Goal: Task Accomplishment & Management: Use online tool/utility

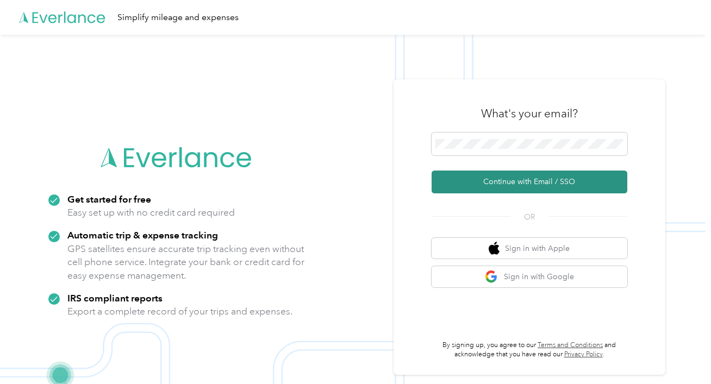
click at [531, 182] on button "Continue with Email / SSO" at bounding box center [530, 182] width 196 height 23
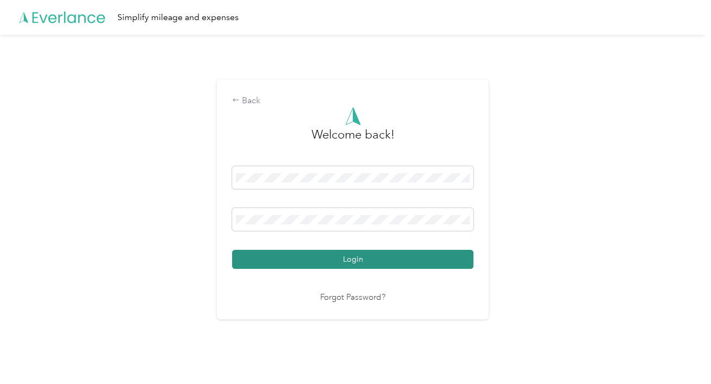
click at [366, 264] on button "Login" at bounding box center [352, 259] width 241 height 19
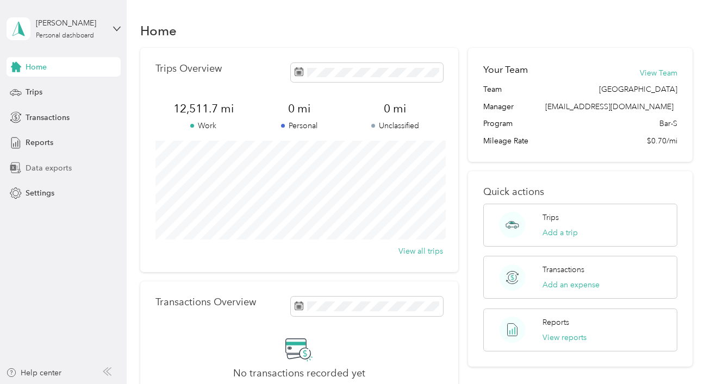
click at [52, 171] on span "Data exports" at bounding box center [49, 168] width 46 height 11
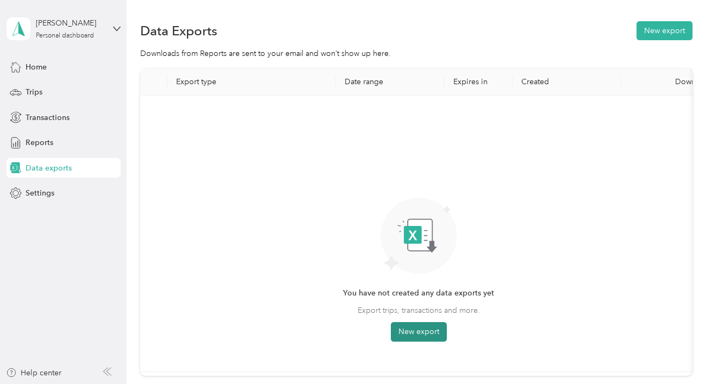
click at [418, 334] on button "New export" at bounding box center [419, 332] width 56 height 20
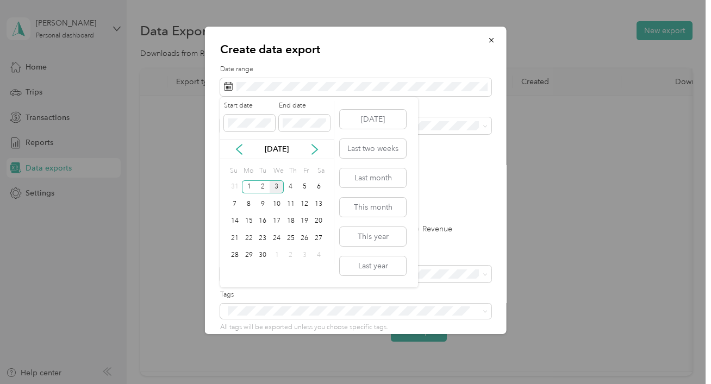
click at [239, 143] on div "[DATE]" at bounding box center [277, 148] width 114 height 11
click at [239, 149] on icon at bounding box center [239, 149] width 11 height 11
click at [309, 186] on div "1" at bounding box center [305, 187] width 14 height 14
click at [236, 274] on div "31" at bounding box center [235, 273] width 14 height 14
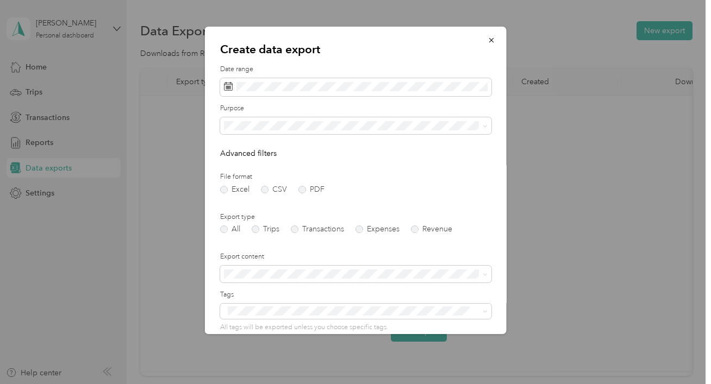
click at [252, 149] on li "All" at bounding box center [355, 144] width 271 height 19
click at [262, 160] on div "Bar-S" at bounding box center [356, 163] width 256 height 11
click at [313, 189] on label "PDF" at bounding box center [311, 190] width 26 height 8
click at [258, 230] on label "Trips" at bounding box center [266, 230] width 28 height 8
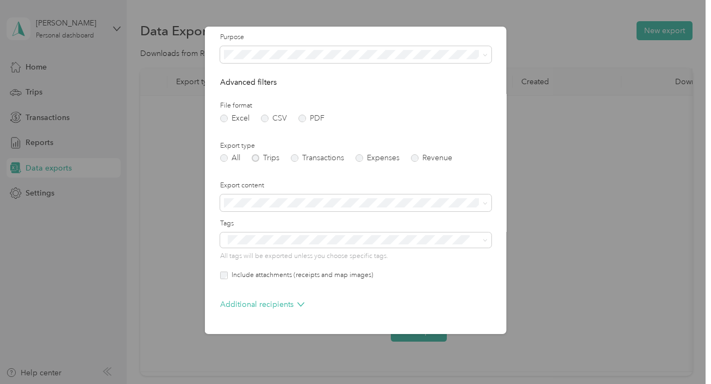
scroll to position [107, 0]
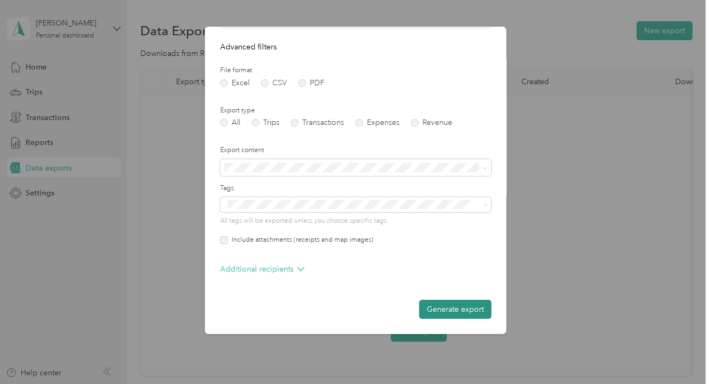
click at [454, 307] on button "Generate export" at bounding box center [455, 309] width 72 height 19
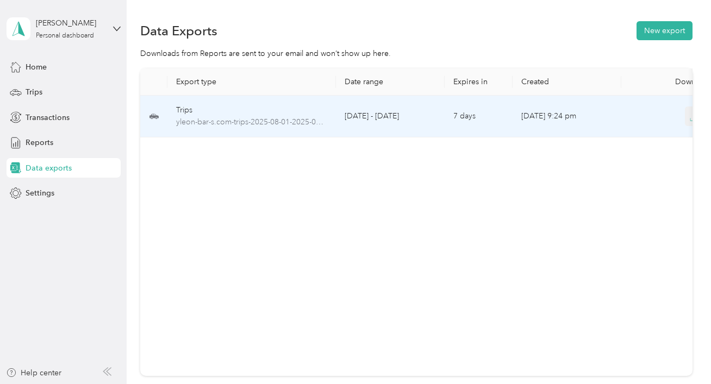
click at [691, 115] on icon "button" at bounding box center [695, 117] width 10 height 10
